Goal: Information Seeking & Learning: Learn about a topic

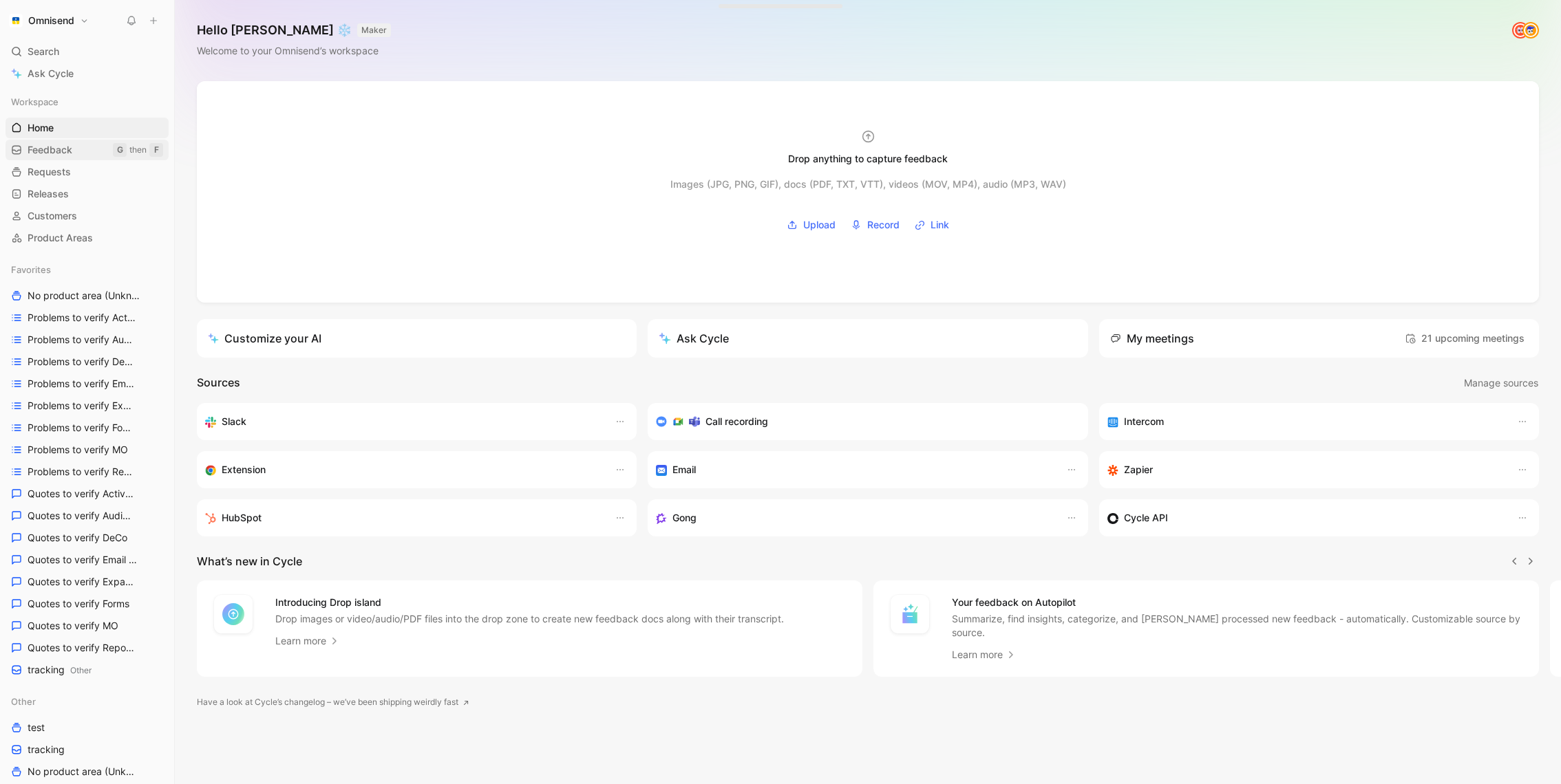
click at [69, 147] on span "Feedback" at bounding box center [50, 150] width 45 height 14
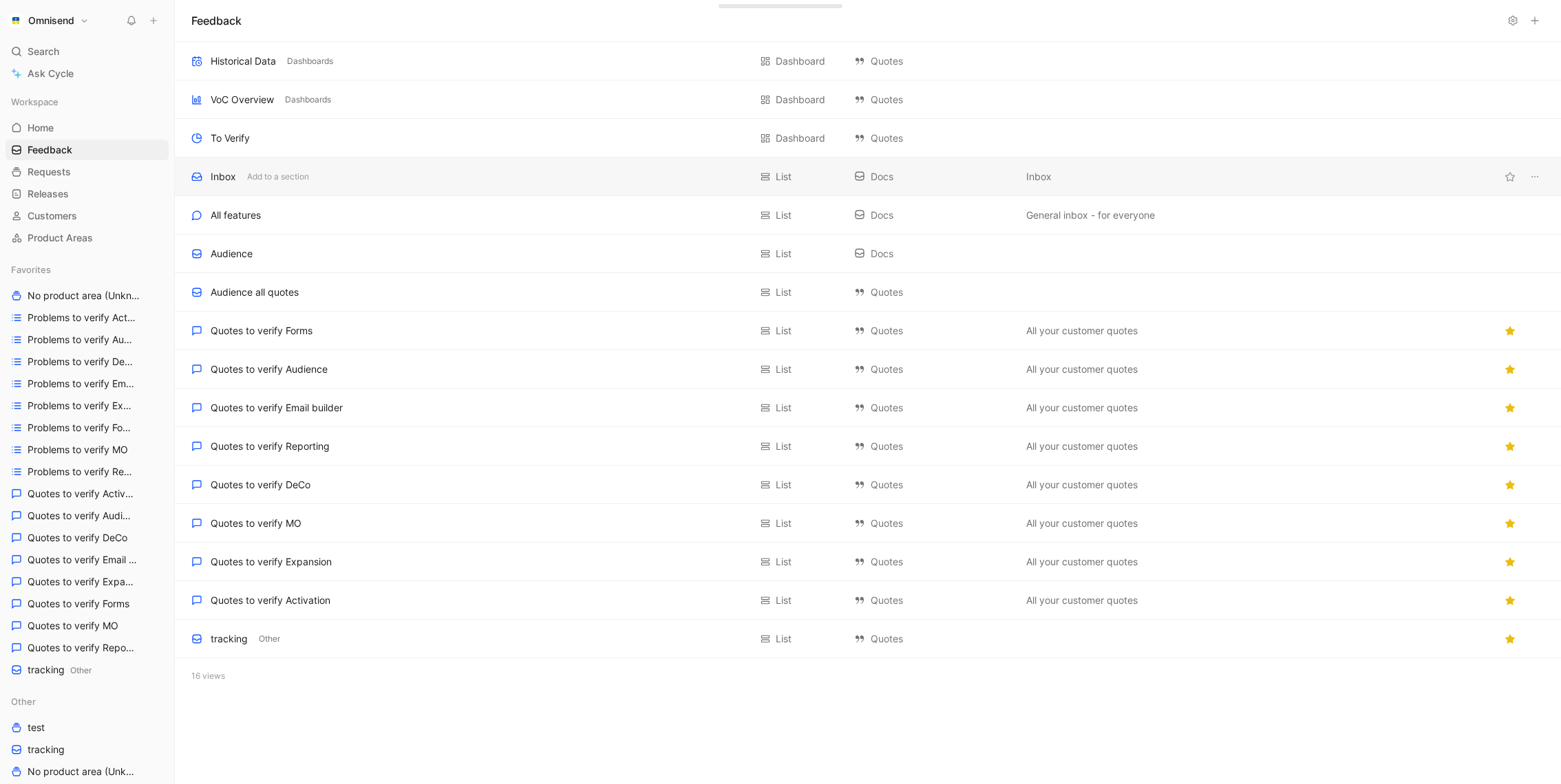
click at [446, 164] on div "Inbox Add to a section List Docs Inbox" at bounding box center [868, 177] width 1386 height 39
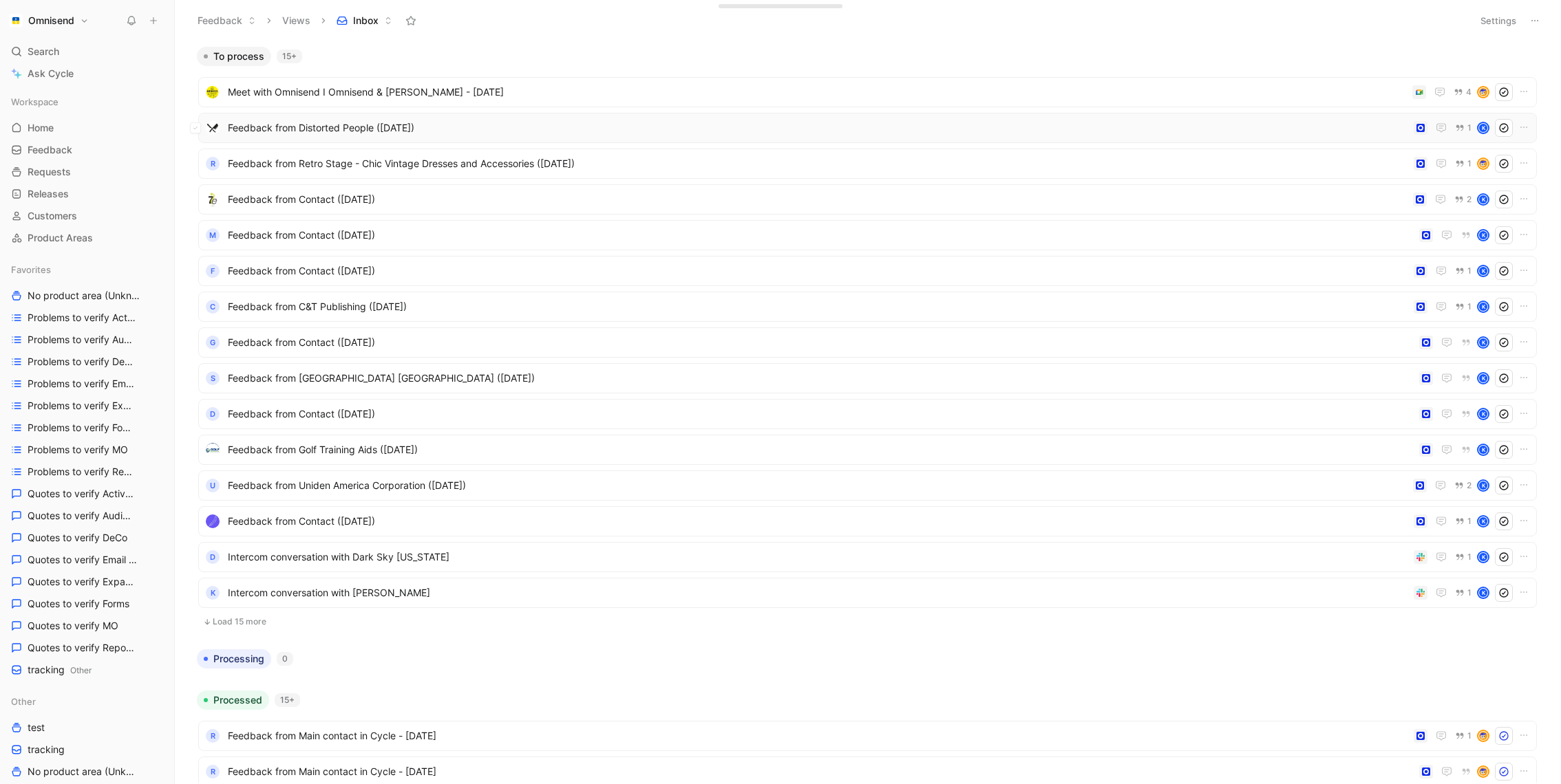
click at [491, 120] on span "Feedback from Distorted People ([DATE])" at bounding box center [818, 128] width 1180 height 17
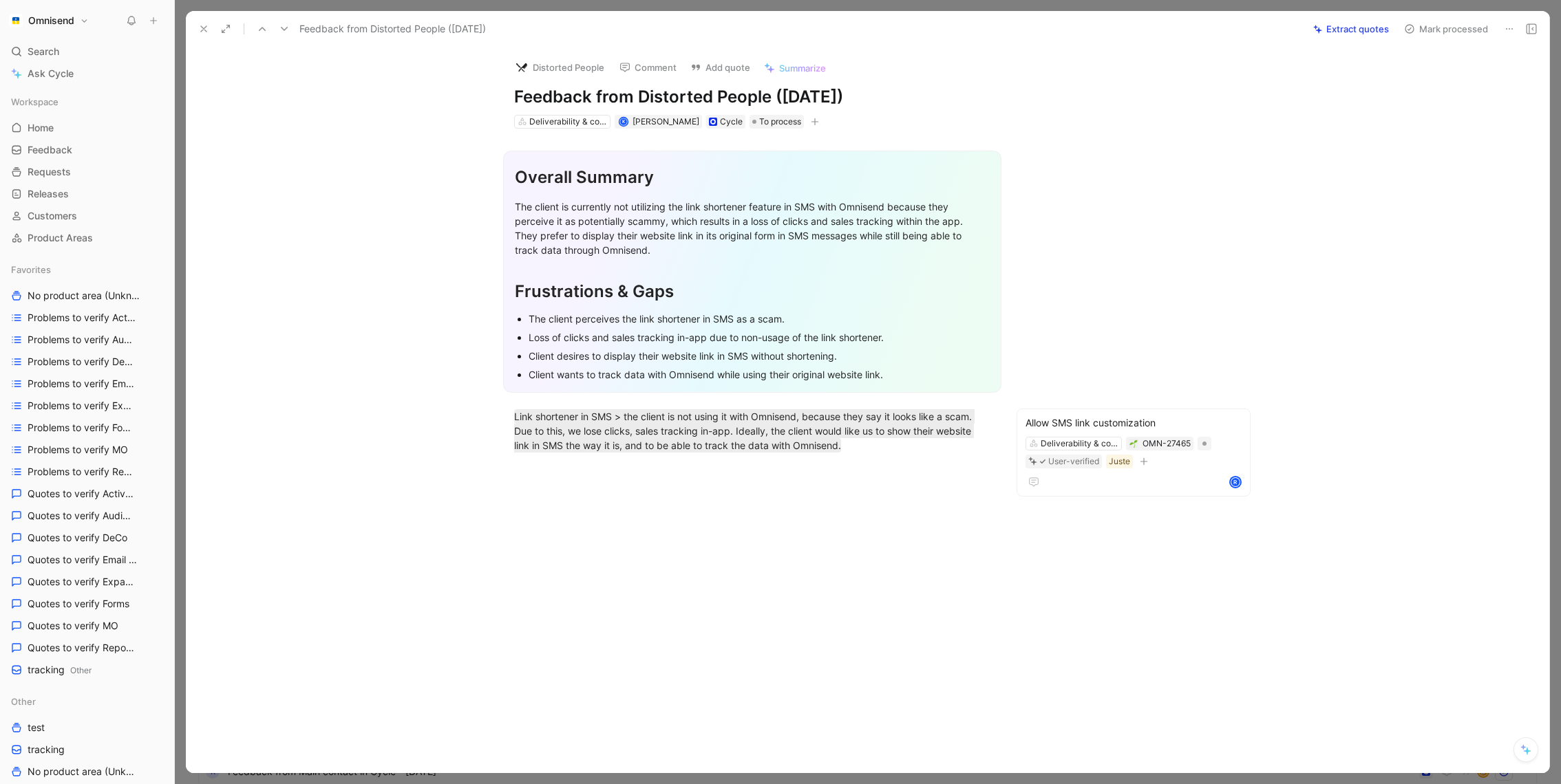
click at [201, 41] on div "Feedback from Distorted People ([DATE]) Extract quotes Mark processed" at bounding box center [868, 29] width 1363 height 36
click at [201, 32] on icon at bounding box center [204, 29] width 11 height 11
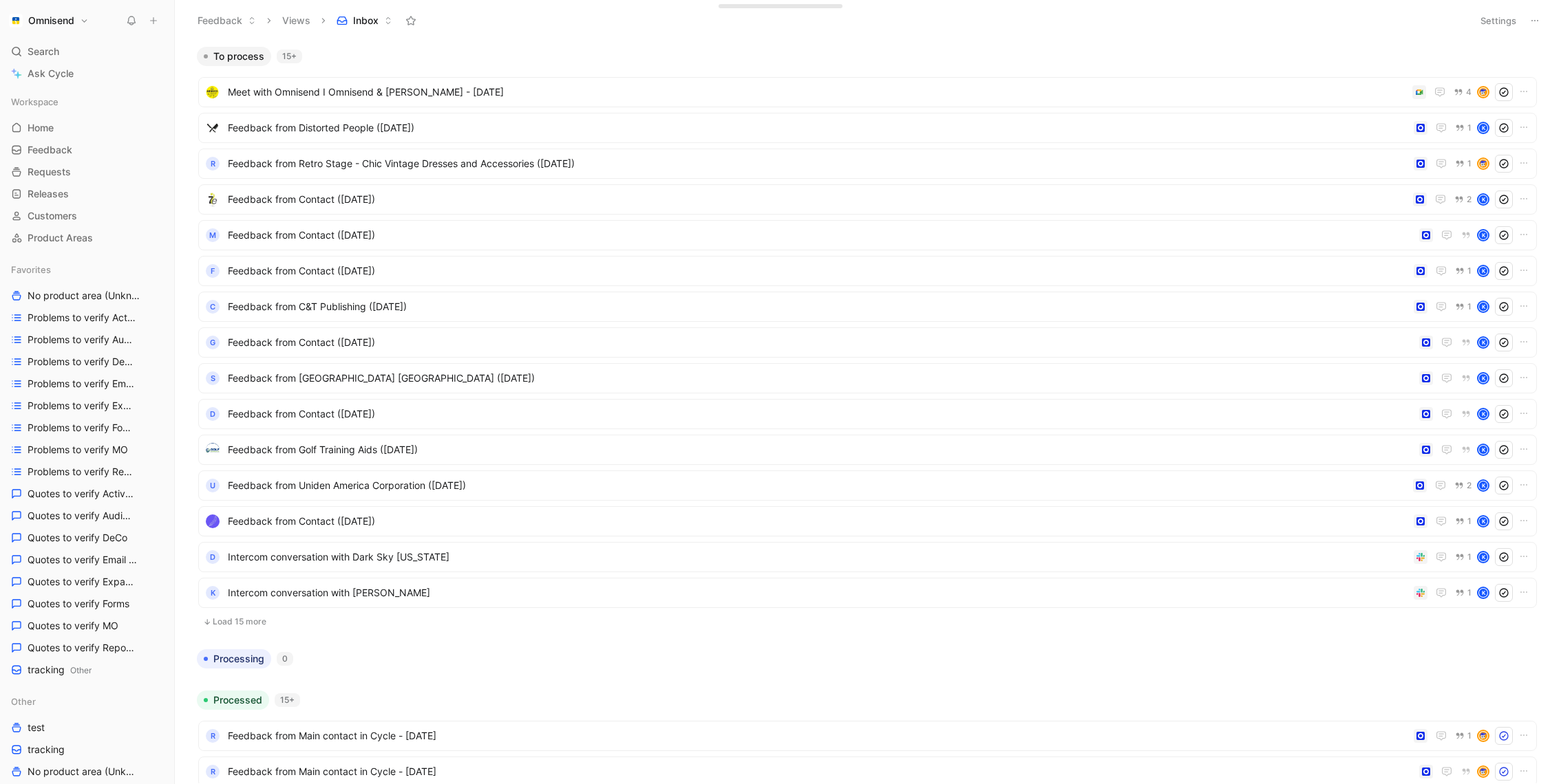
click at [76, 114] on div "Workspace Home G then H Feedback G then F Requests G then R Releases G then L C…" at bounding box center [87, 170] width 163 height 157
click at [76, 122] on link "Home G then H" at bounding box center [87, 128] width 163 height 21
